Goal: Information Seeking & Learning: Learn about a topic

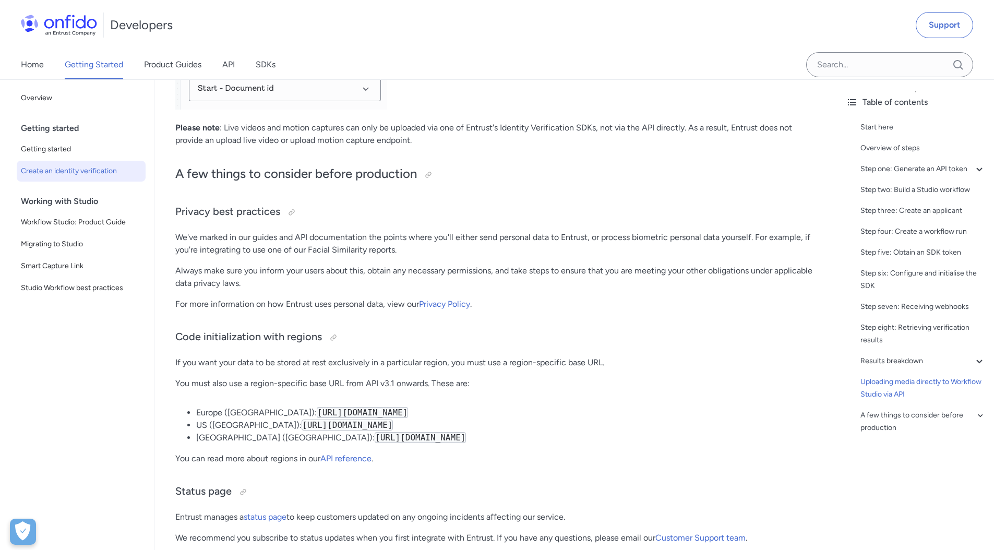
scroll to position [5097, 0]
click at [857, 68] on input "Onfido search input field" at bounding box center [889, 64] width 167 height 25
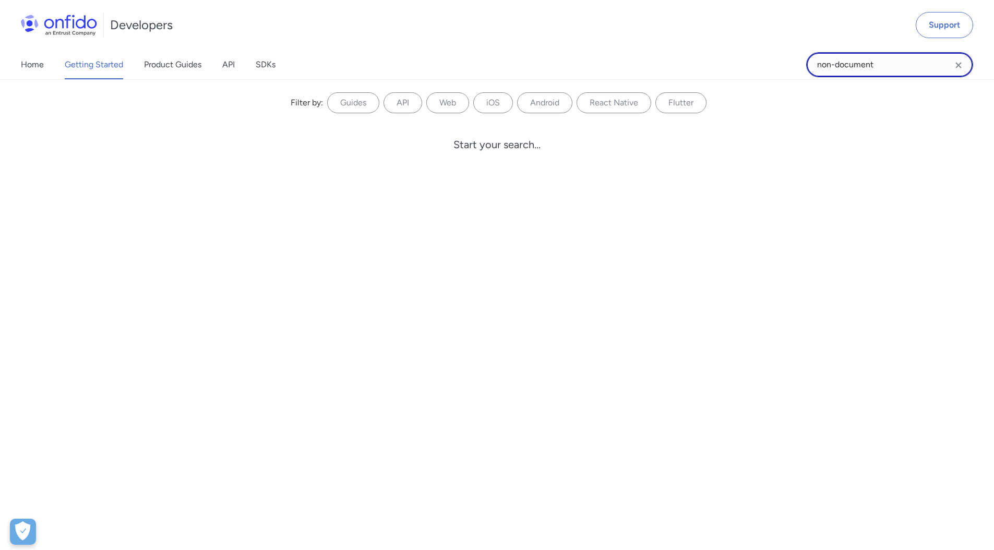
type input "non-document"
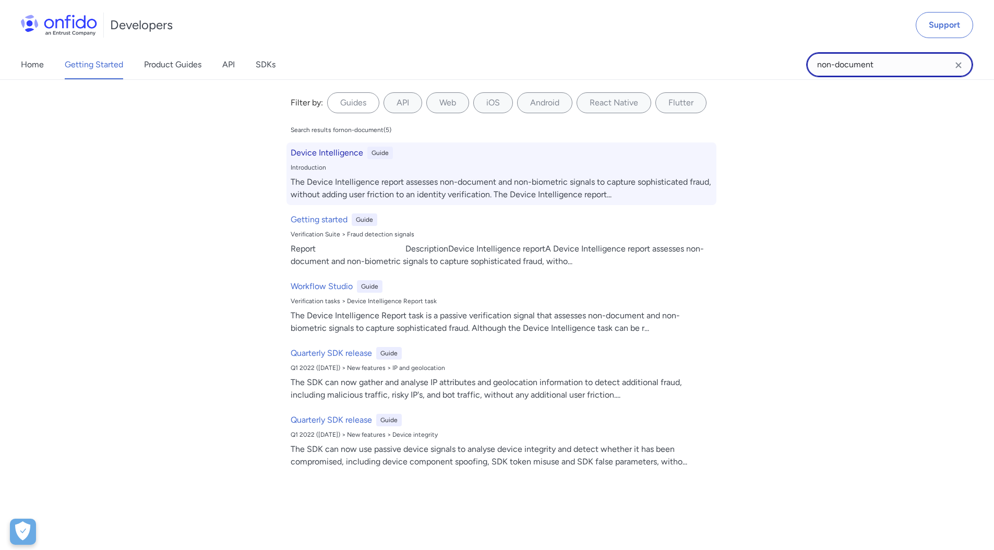
scroll to position [5404, 0]
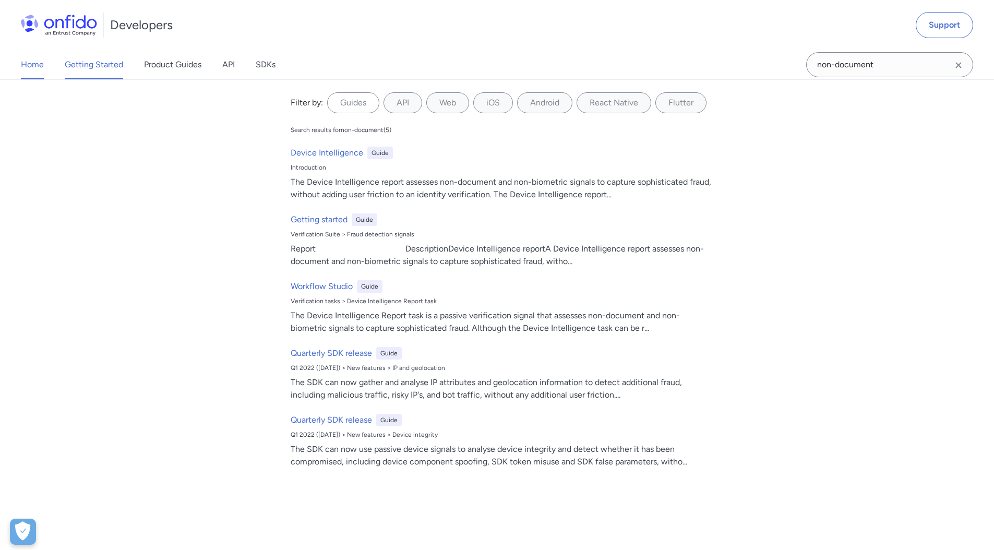
click at [30, 65] on link "Home" at bounding box center [32, 64] width 23 height 29
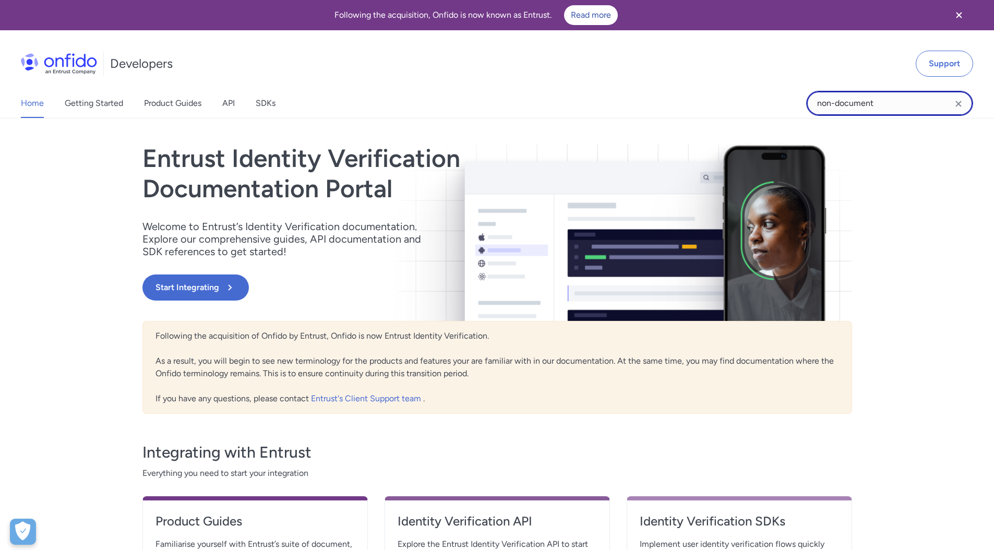
click at [888, 105] on input "non-document" at bounding box center [889, 103] width 167 height 25
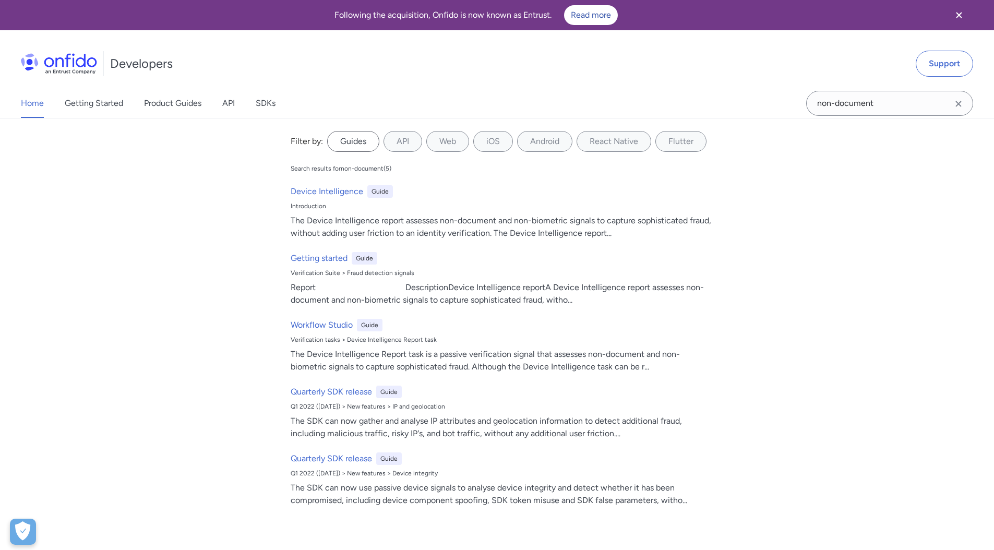
click at [351, 140] on label "Guides" at bounding box center [353, 141] width 52 height 21
click at [0, 0] on input "Guides" at bounding box center [0, 0] width 0 height 0
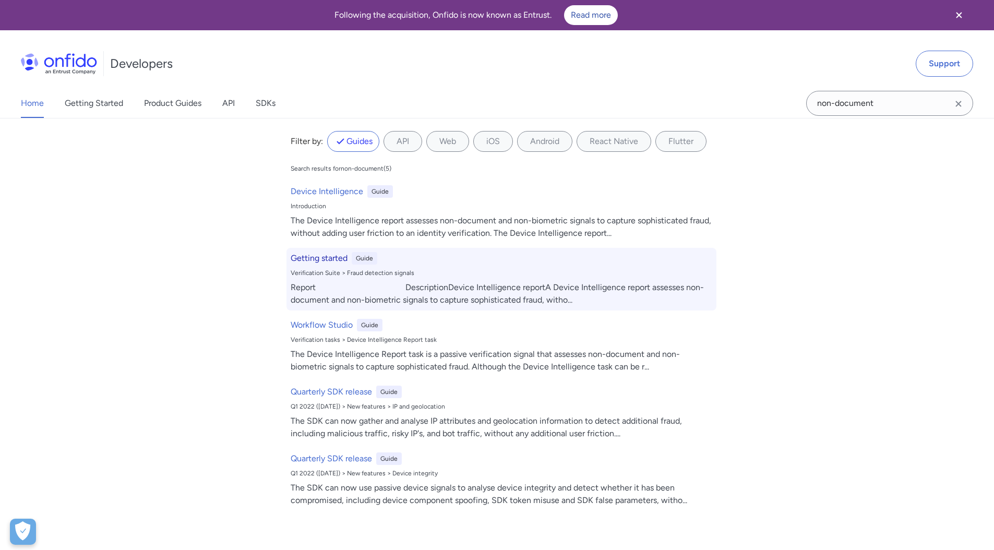
click at [302, 260] on h6 "Getting started" at bounding box center [319, 258] width 57 height 13
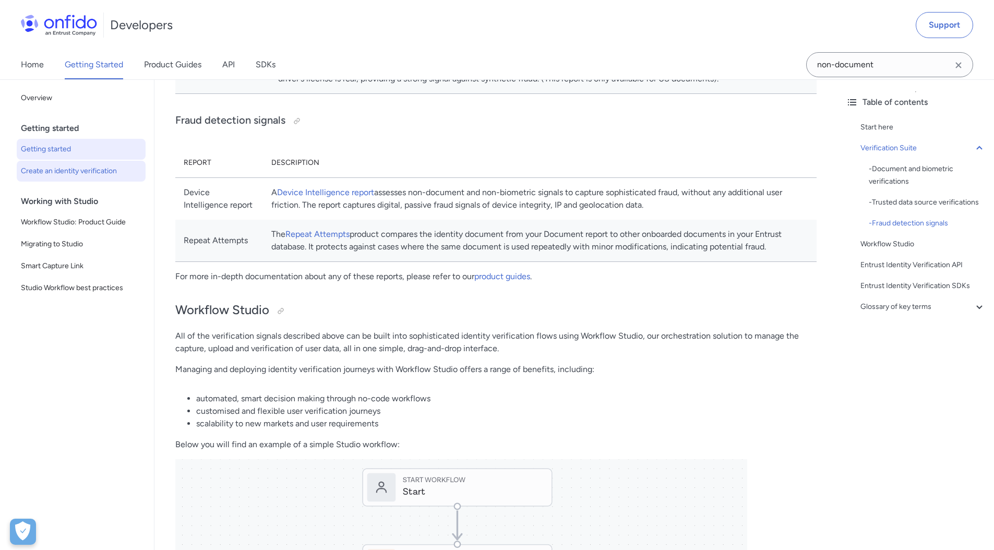
click at [82, 175] on span "Create an identity verification" at bounding box center [81, 171] width 121 height 13
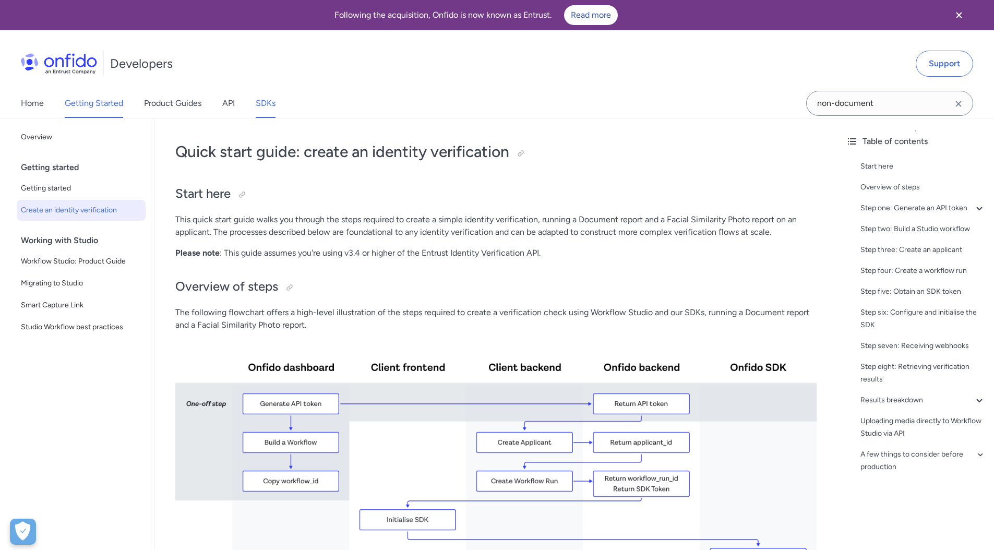
click at [270, 105] on link "SDKs" at bounding box center [266, 103] width 20 height 29
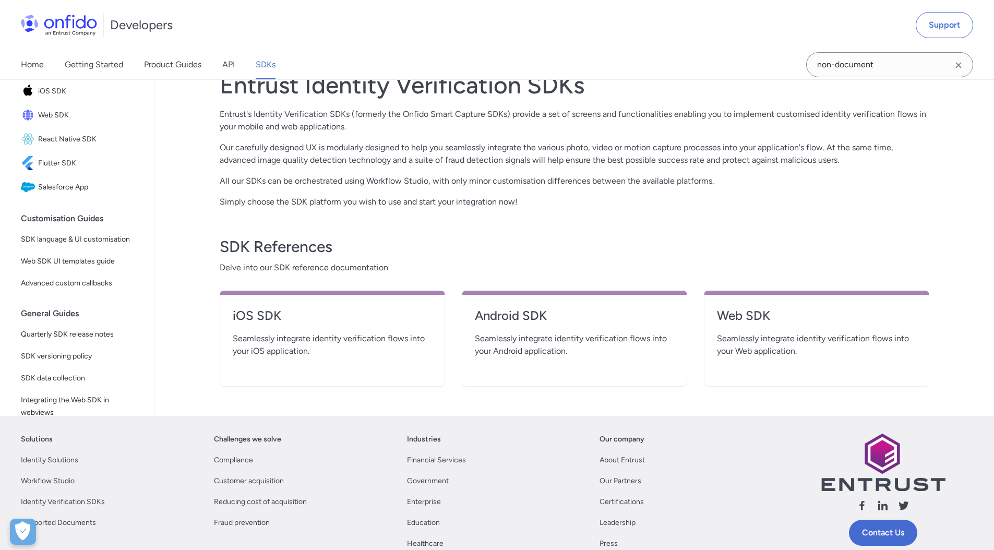
scroll to position [386, 0]
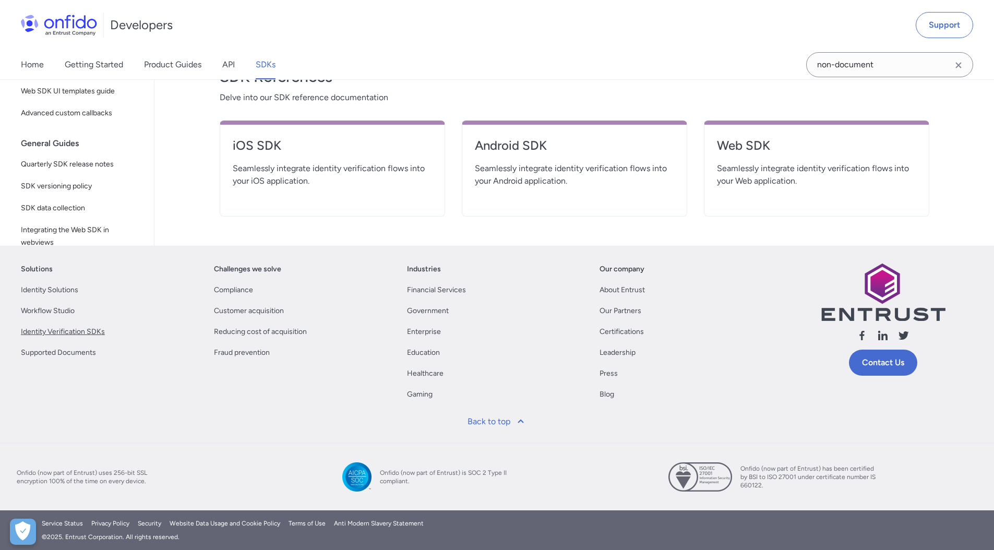
click at [57, 331] on link "Identity Verification SDKs" at bounding box center [63, 332] width 84 height 13
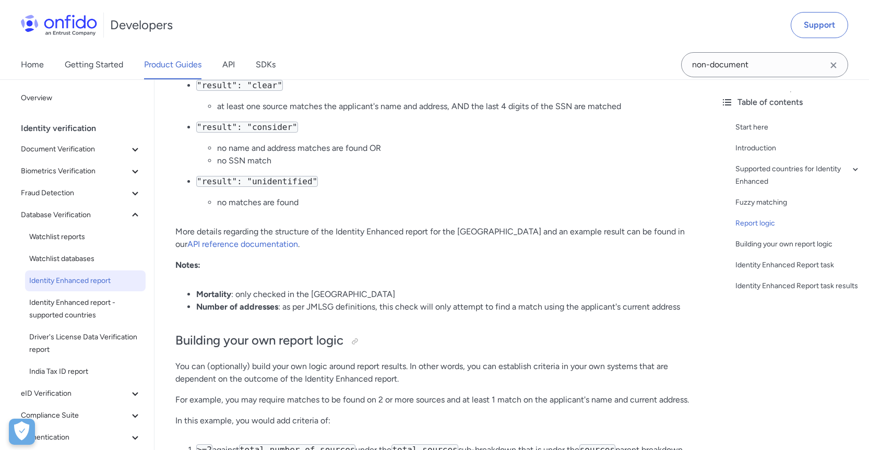
scroll to position [1807, 0]
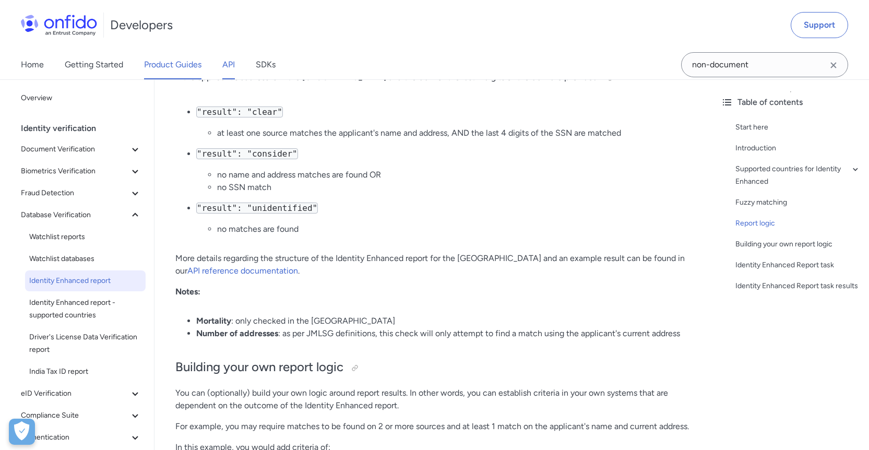
click at [228, 64] on link "API" at bounding box center [228, 64] width 13 height 29
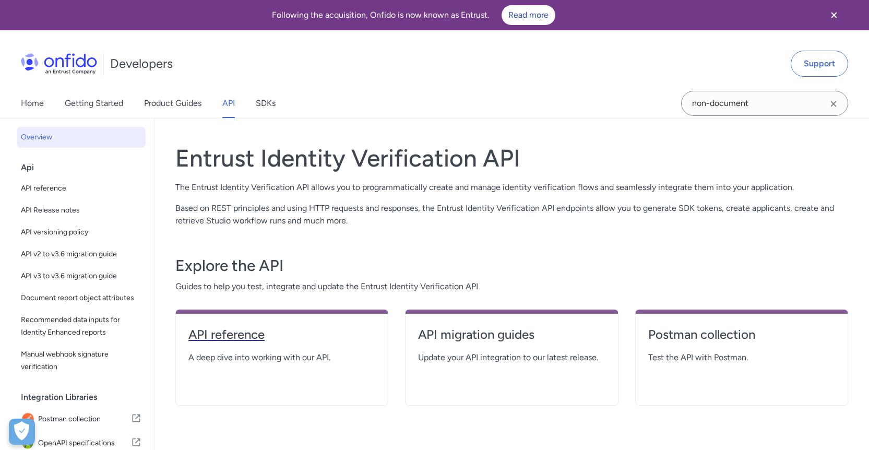
click at [231, 334] on h4 "API reference" at bounding box center [281, 334] width 187 height 17
select select "http"
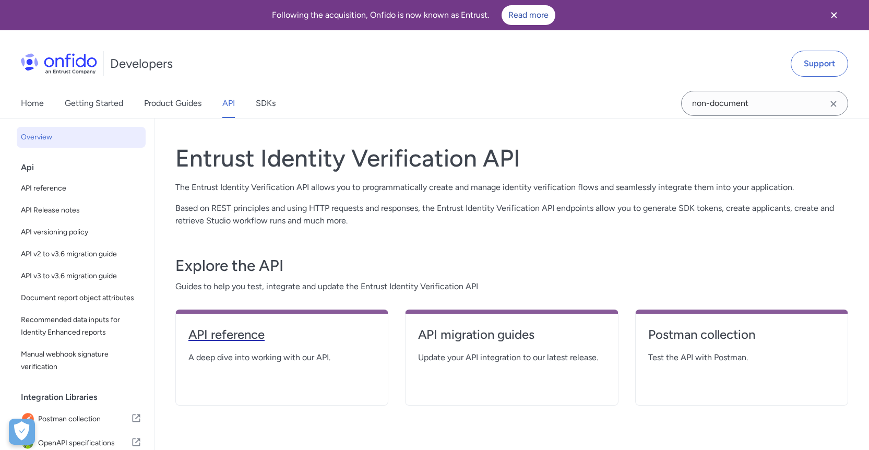
select select "http"
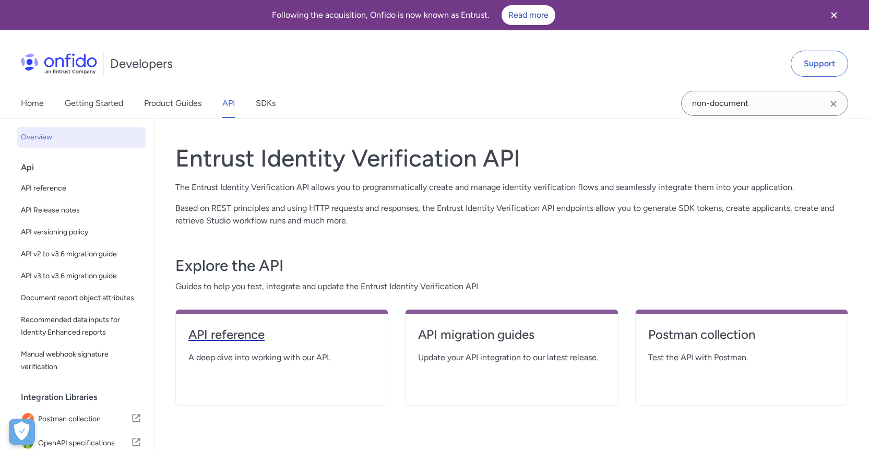
select select "http"
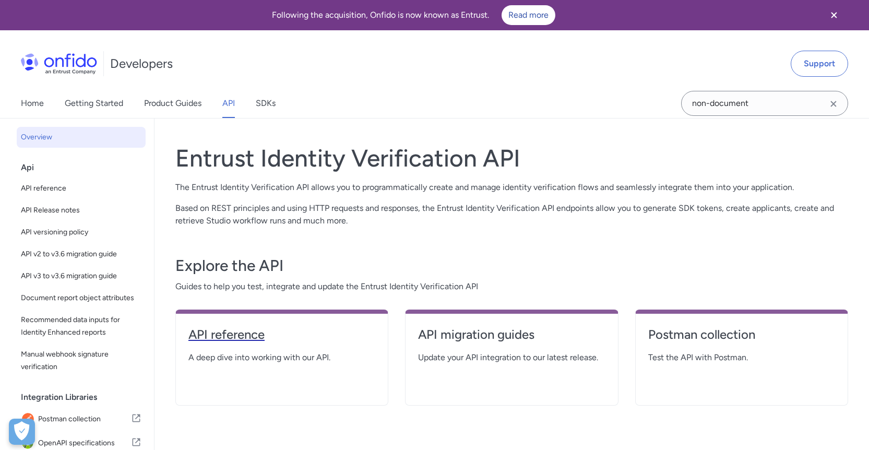
select select "http"
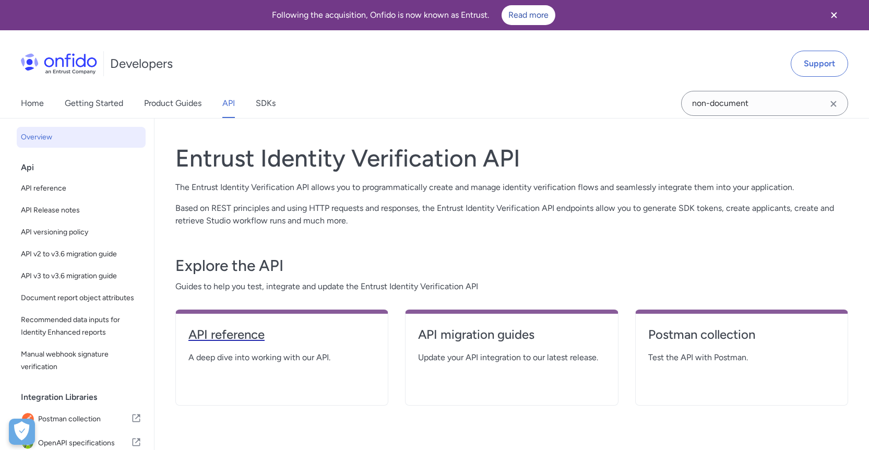
select select "http"
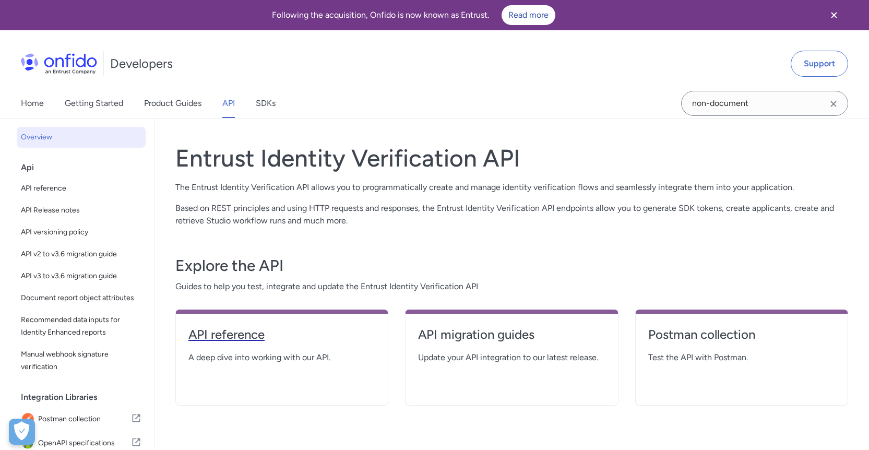
select select "http"
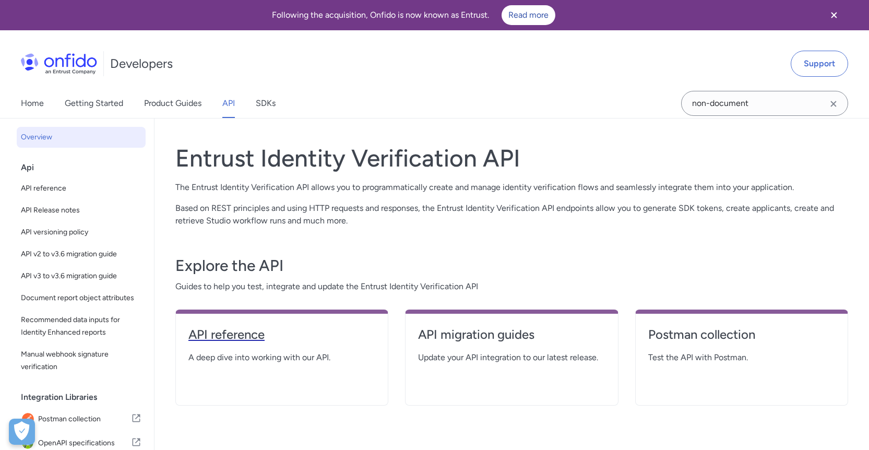
select select "http"
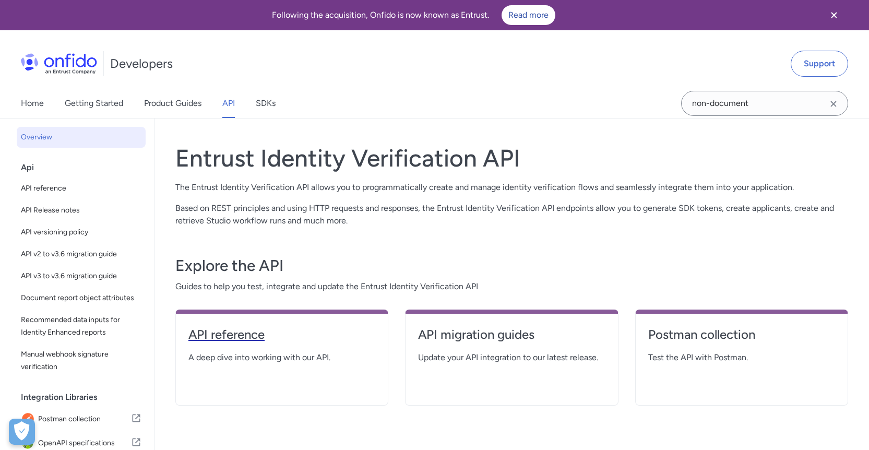
select select "http"
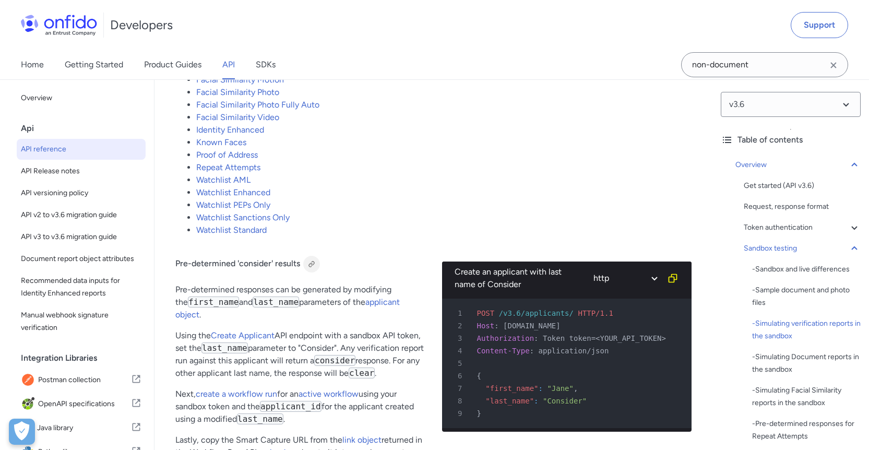
scroll to position [2230, 0]
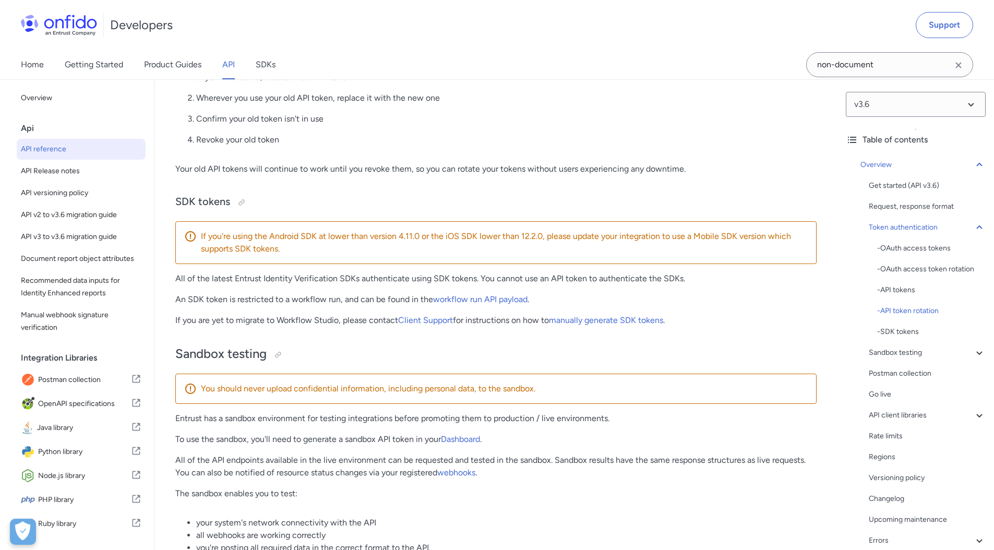
scroll to position [1189, 0]
click at [544, 124] on p "Confirm your old token isn't in use" at bounding box center [506, 118] width 620 height 13
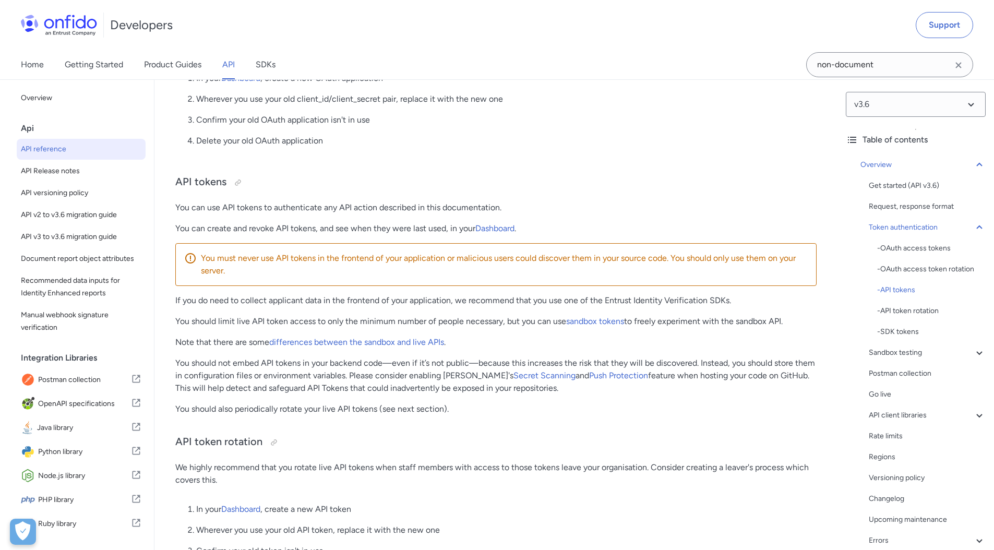
scroll to position [755, 0]
click at [69, 293] on span "Recommended data inputs for Identity Enhanced reports" at bounding box center [81, 286] width 121 height 25
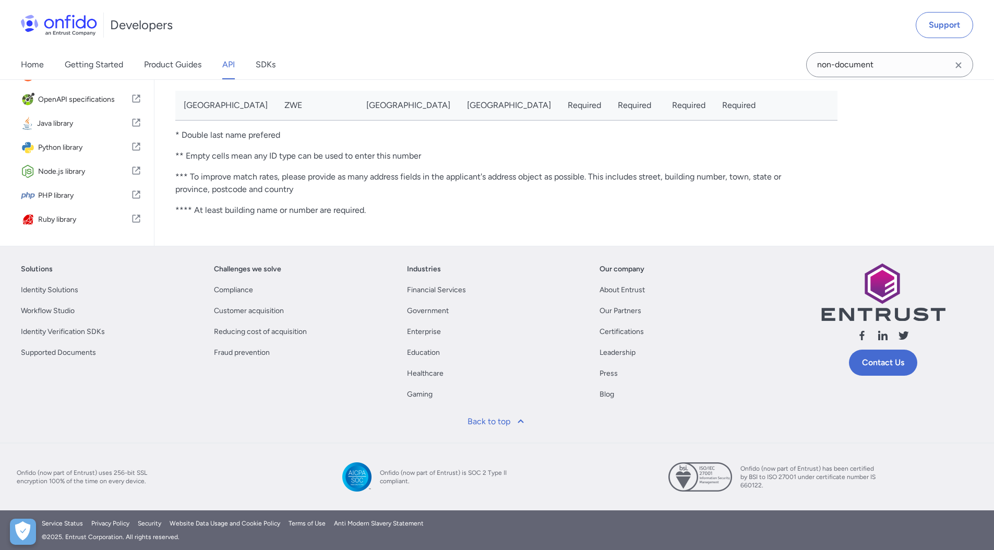
scroll to position [4725, 0]
